Goal: Find specific page/section: Find specific page/section

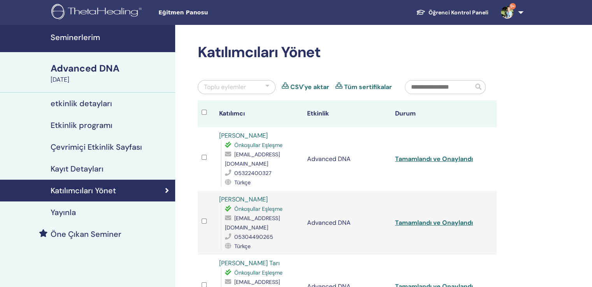
click at [76, 36] on h4 "Seminerlerim" at bounding box center [111, 37] width 120 height 9
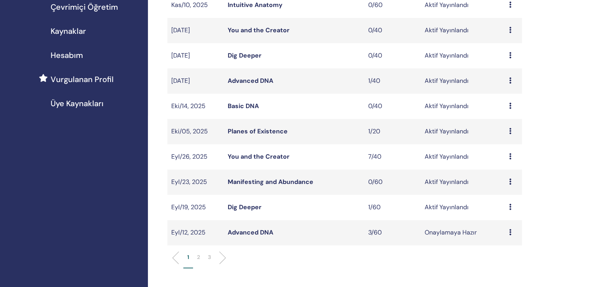
scroll to position [156, 0]
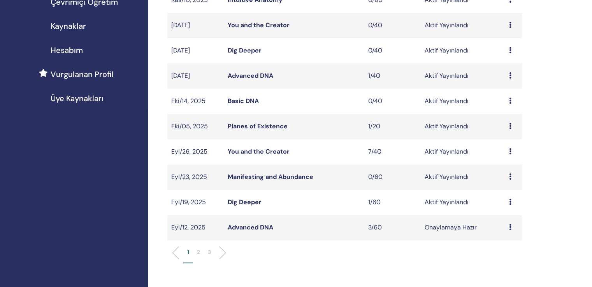
click at [255, 198] on link "Dig Deeper" at bounding box center [245, 202] width 34 height 8
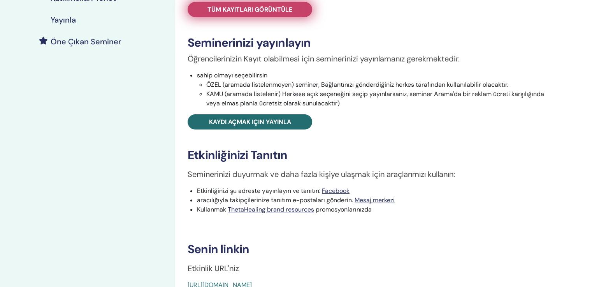
scroll to position [234, 0]
